Goal: Task Accomplishment & Management: Use online tool/utility

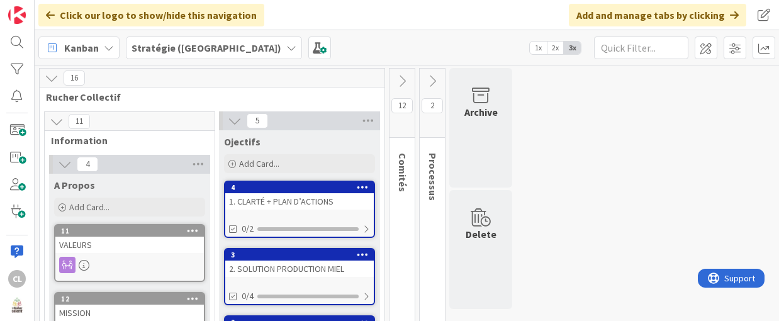
click at [286, 48] on icon at bounding box center [291, 48] width 10 height 10
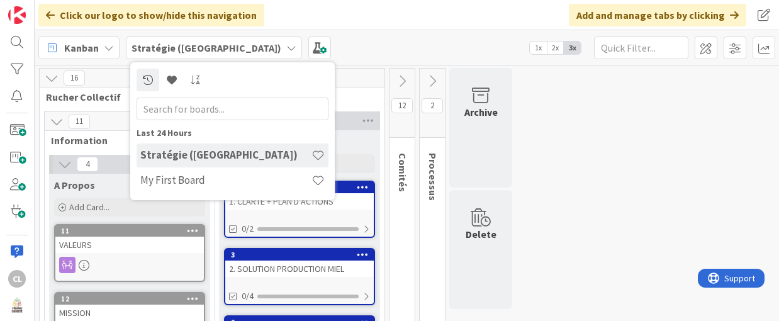
click at [224, 153] on h4 "Stratégie ([GEOGRAPHIC_DATA])" at bounding box center [225, 155] width 171 height 13
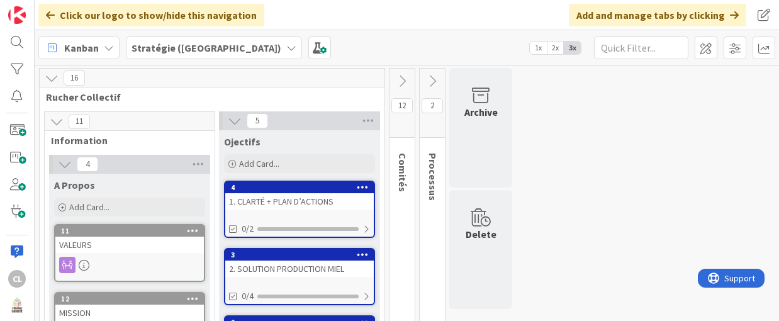
click at [402, 79] on icon at bounding box center [402, 81] width 14 height 14
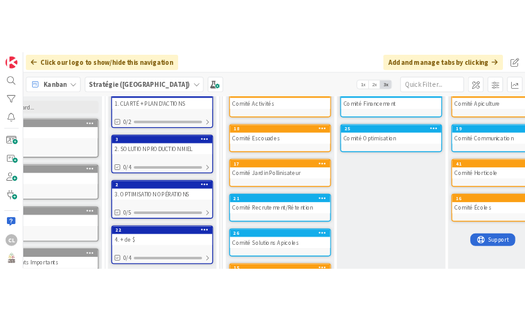
scroll to position [0, 59]
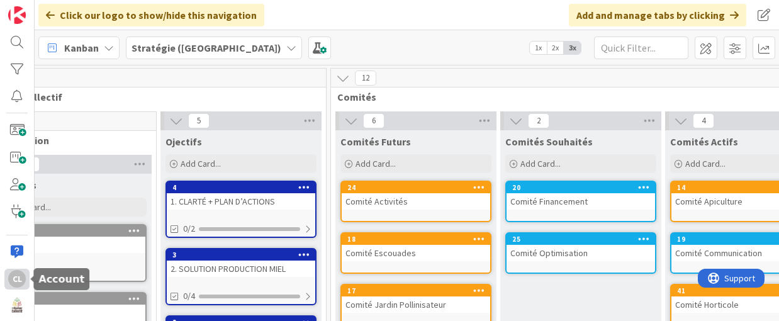
click at [17, 282] on div "CL" at bounding box center [17, 279] width 18 height 18
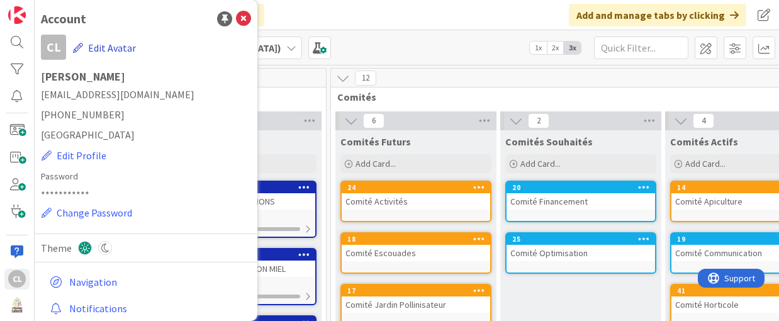
click at [111, 49] on button "Edit Avatar" at bounding box center [104, 48] width 64 height 26
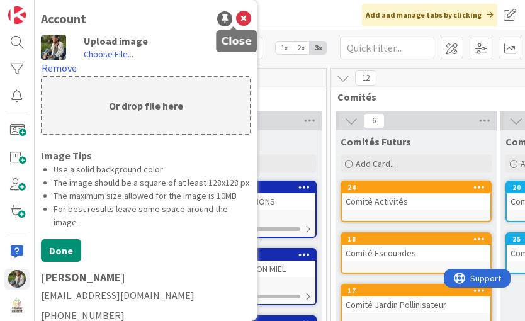
click at [236, 20] on icon at bounding box center [243, 18] width 15 height 15
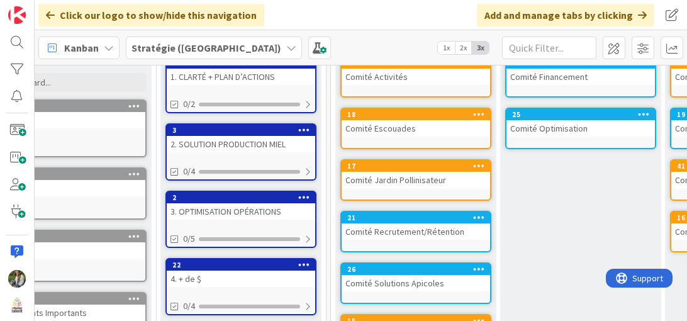
scroll to position [63, 59]
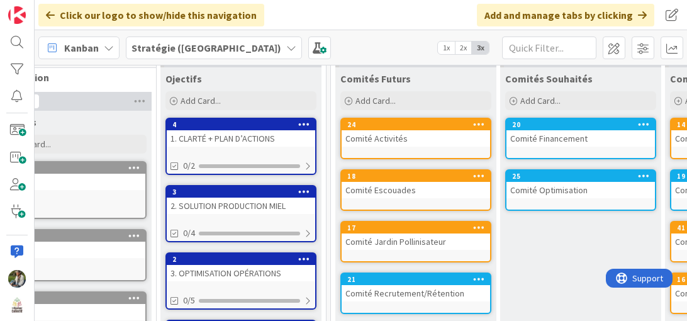
click at [600, 181] on div "25" at bounding box center [581, 176] width 149 height 11
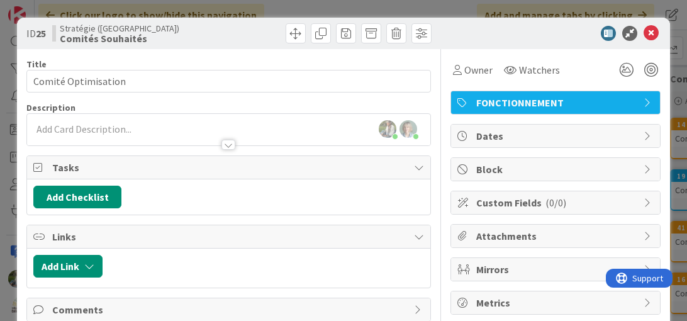
click at [557, 235] on span "Attachments" at bounding box center [556, 235] width 161 height 15
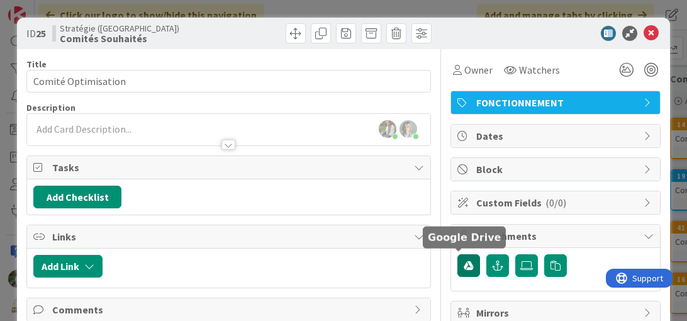
click at [464, 265] on icon "button" at bounding box center [469, 266] width 10 height 10
